Goal: Find specific page/section: Find specific page/section

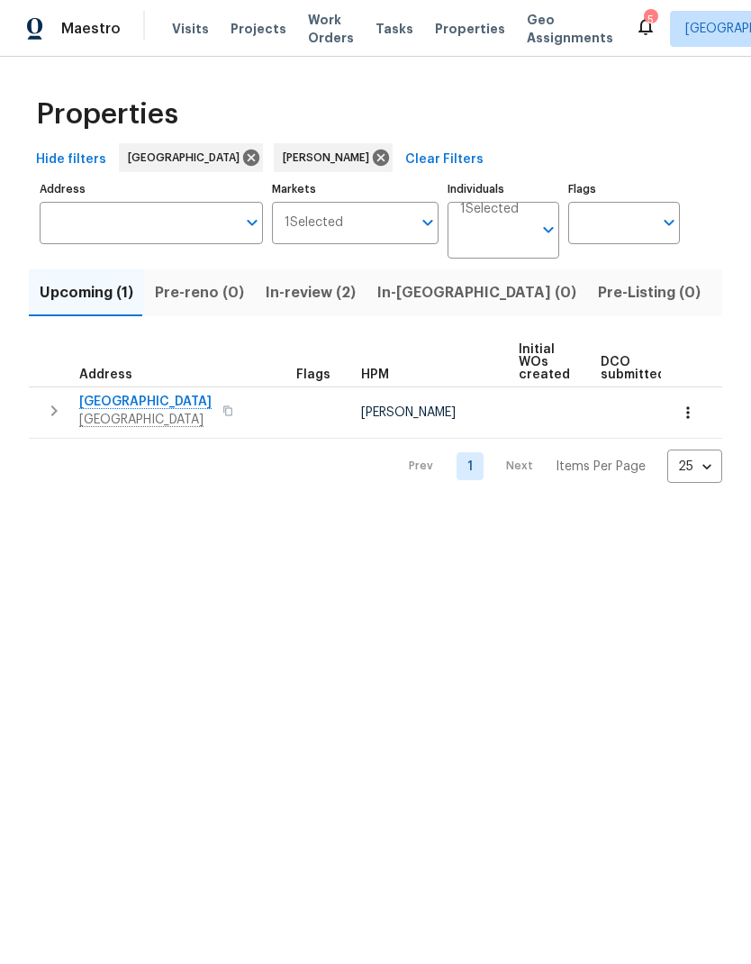
click at [644, 24] on div "5" at bounding box center [650, 20] width 13 height 18
click at [635, 30] on icon at bounding box center [646, 26] width 22 height 22
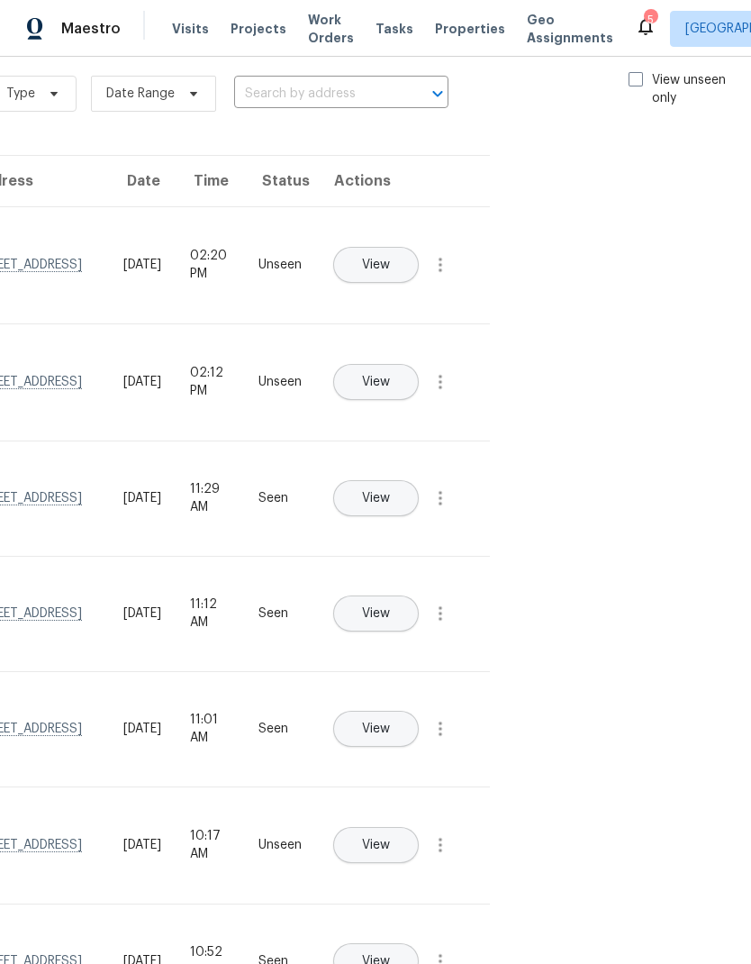
scroll to position [24, 203]
click at [630, 86] on span at bounding box center [637, 79] width 14 height 14
click at [630, 83] on input "View unseen only" at bounding box center [636, 77] width 12 height 12
checkbox input "true"
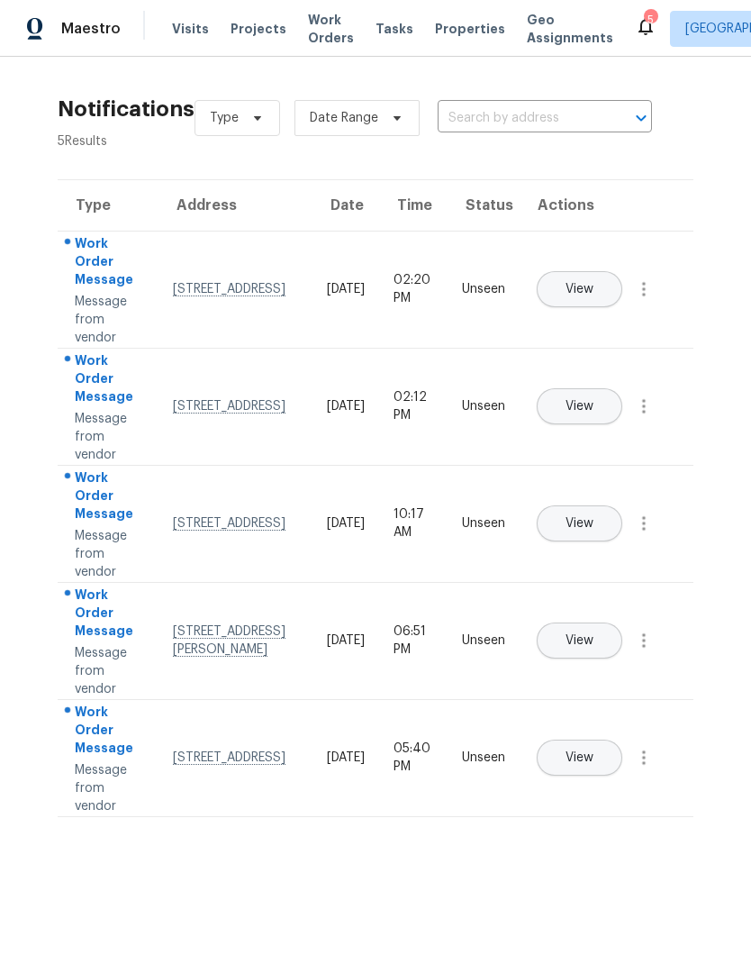
scroll to position [0, 0]
click at [653, 299] on icon "button" at bounding box center [644, 289] width 22 height 22
click at [596, 305] on div "Mark Seen" at bounding box center [541, 311] width 141 height 18
click at [656, 419] on button "button" at bounding box center [644, 406] width 43 height 43
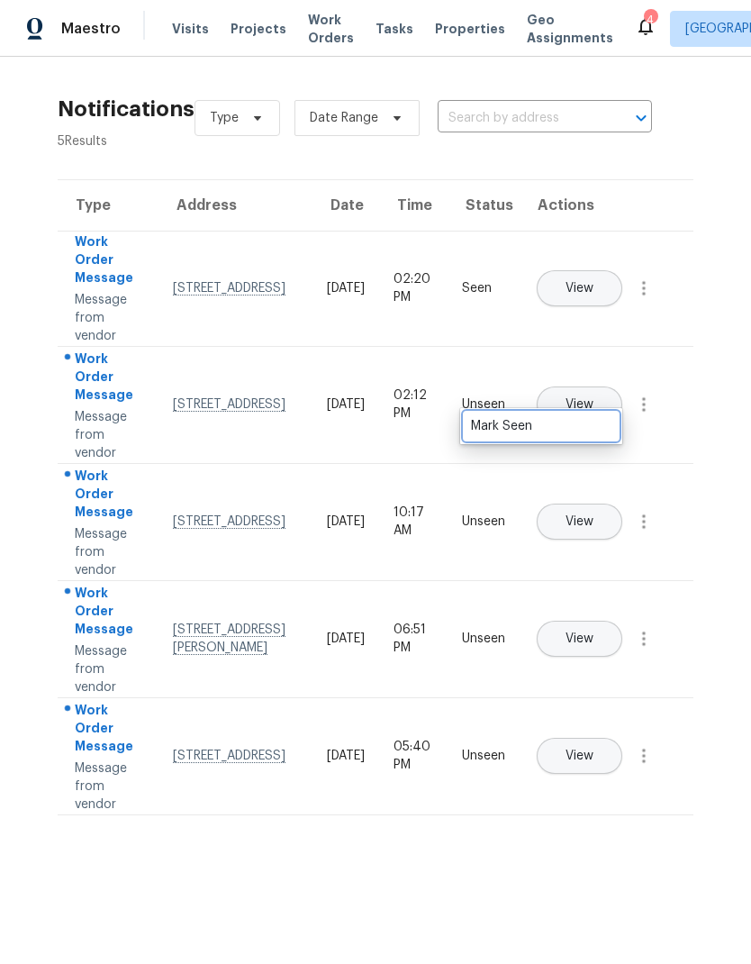
click at [597, 428] on div "Mark Seen" at bounding box center [541, 426] width 141 height 18
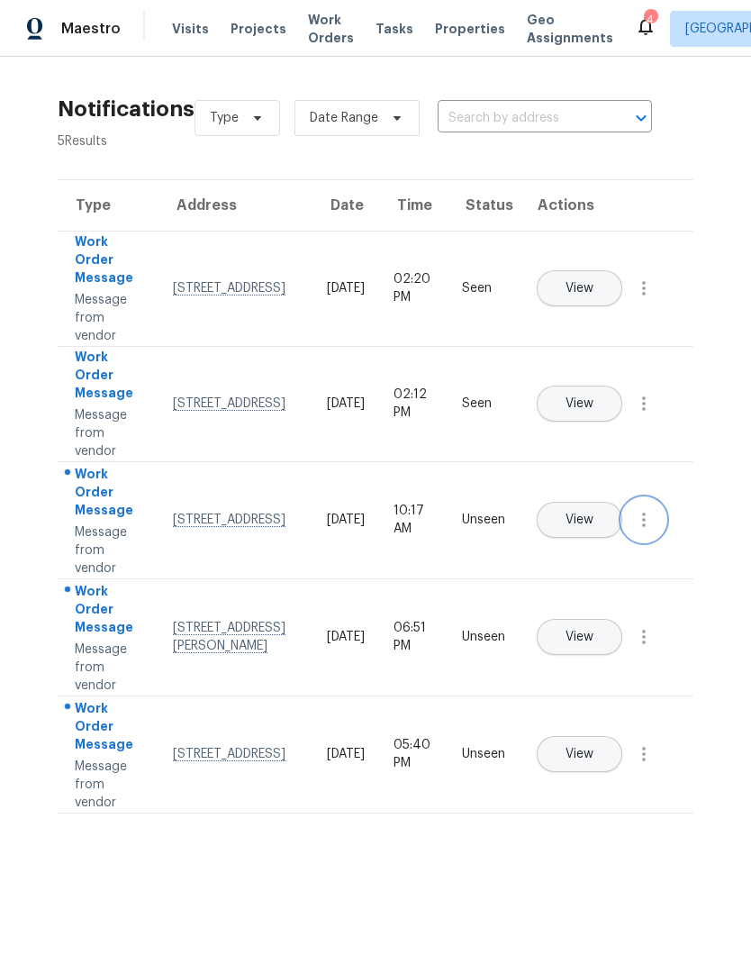
click at [655, 531] on icon "button" at bounding box center [644, 520] width 22 height 22
click at [582, 550] on div "Mark Seen" at bounding box center [541, 541] width 141 height 18
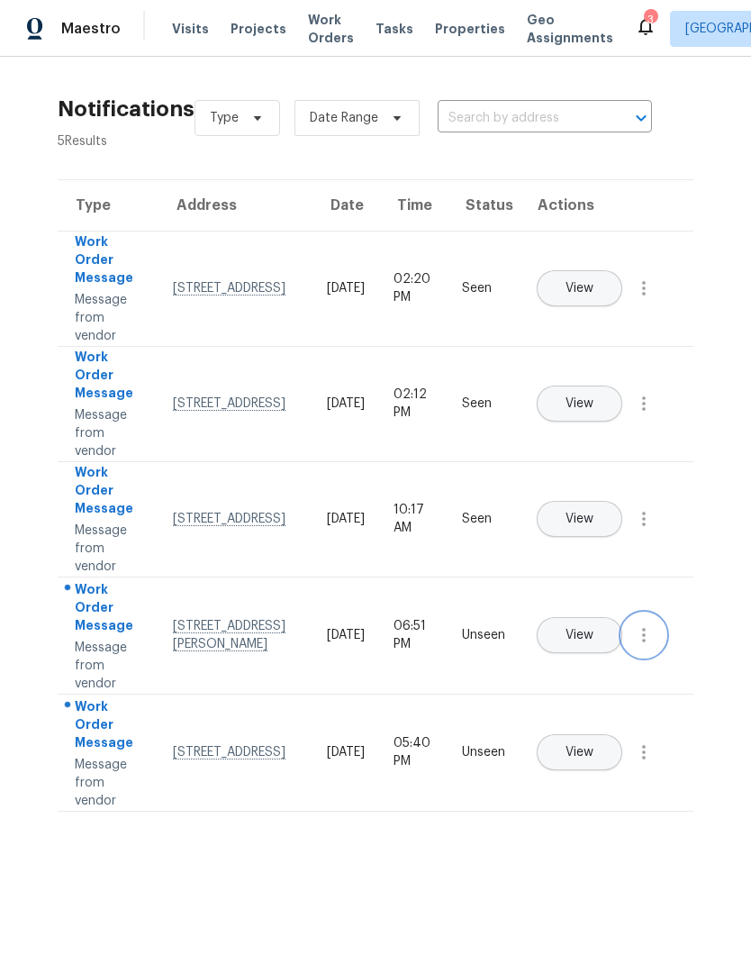
click at [646, 642] on icon "button" at bounding box center [644, 635] width 4 height 14
click at [568, 662] on div "Mark Seen" at bounding box center [541, 657] width 141 height 18
click at [651, 761] on icon "button" at bounding box center [644, 751] width 22 height 22
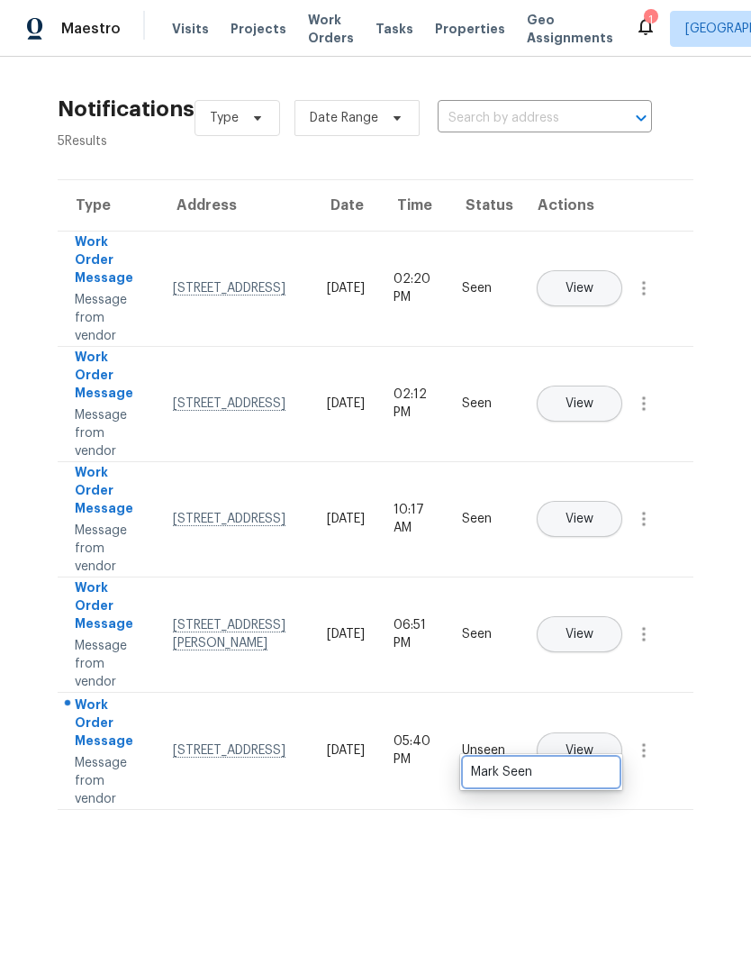
click at [589, 770] on div "Mark Seen" at bounding box center [541, 772] width 141 height 18
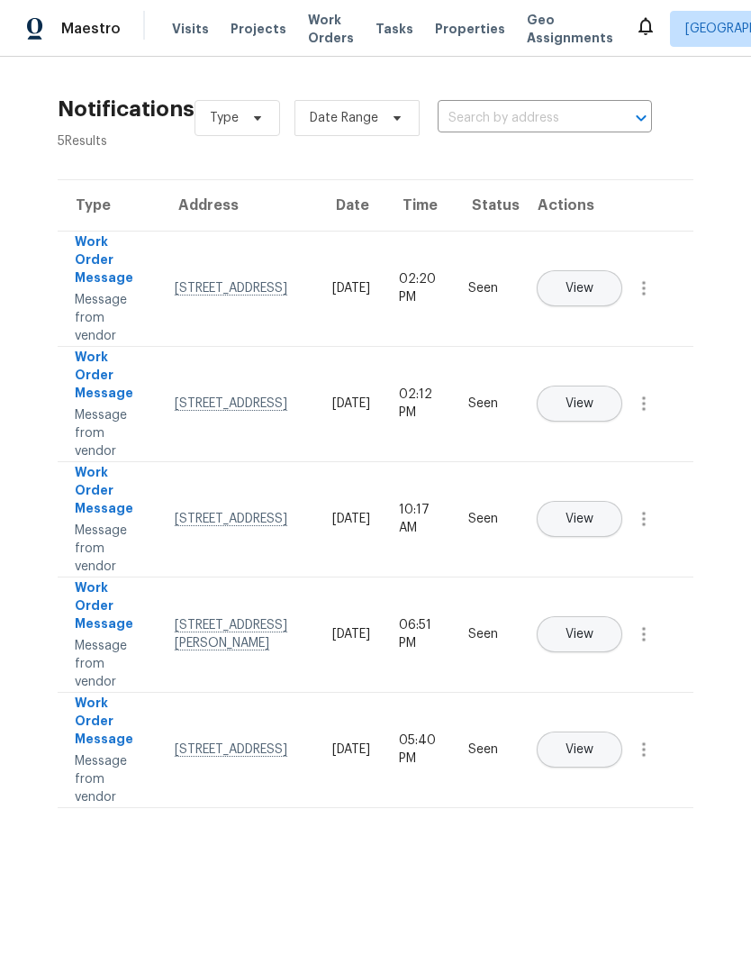
click at [453, 24] on span "Properties" at bounding box center [470, 29] width 70 height 18
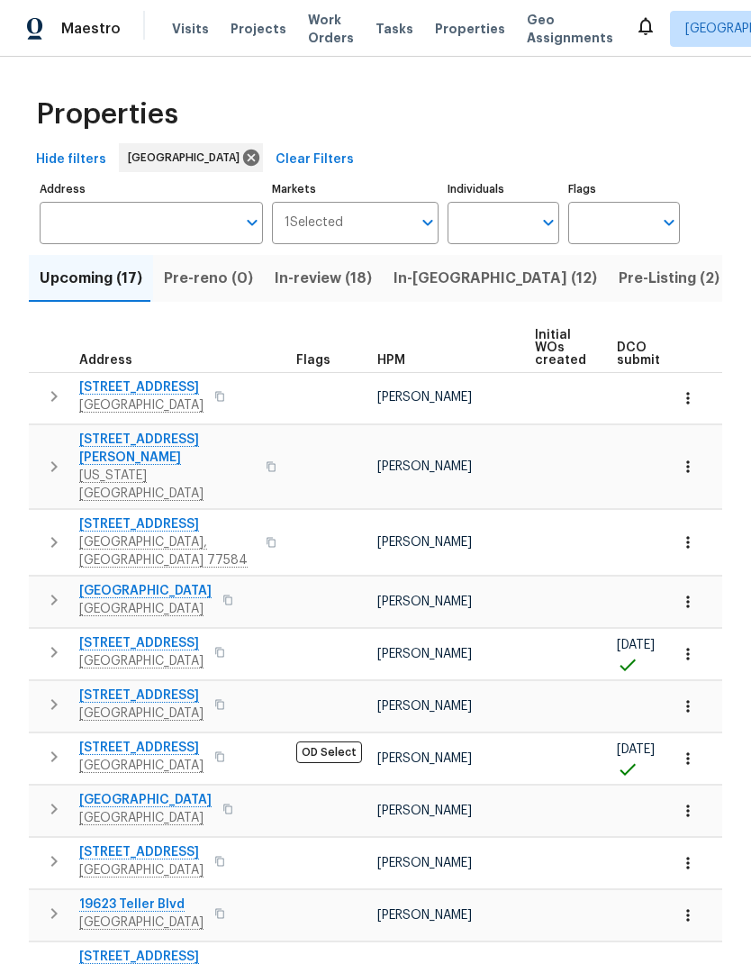
click at [504, 218] on input "Individuals" at bounding box center [490, 223] width 85 height 42
type input "[PERSON_NAME]"
click at [480, 284] on input "checkbox" at bounding box center [481, 280] width 38 height 38
